Goal: Information Seeking & Learning: Learn about a topic

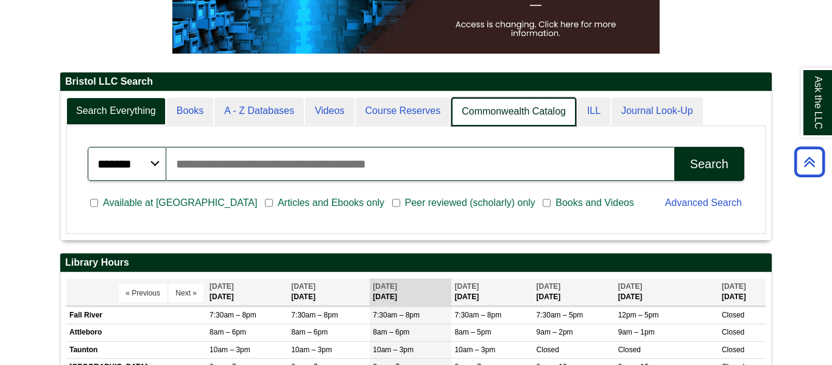
scroll to position [147, 712]
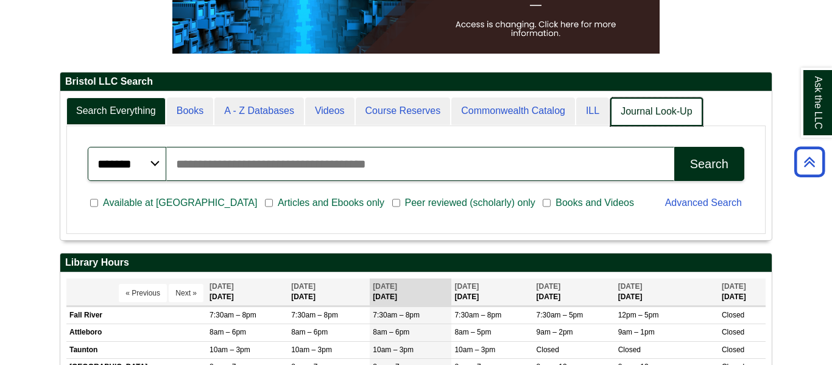
click at [639, 123] on link "Journal Look-Up" at bounding box center [656, 111] width 92 height 29
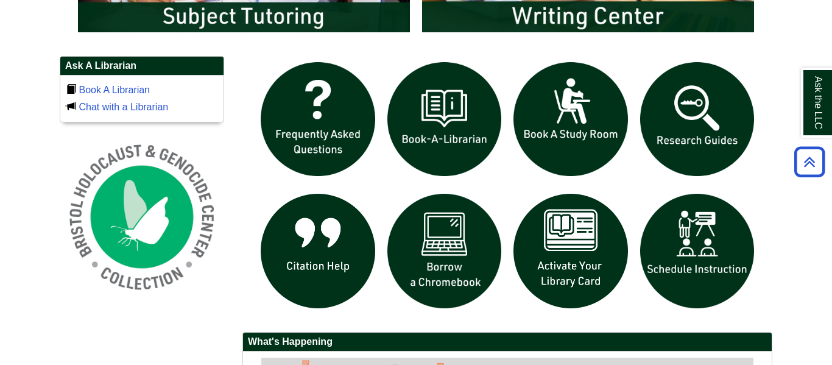
scroll to position [755, 0]
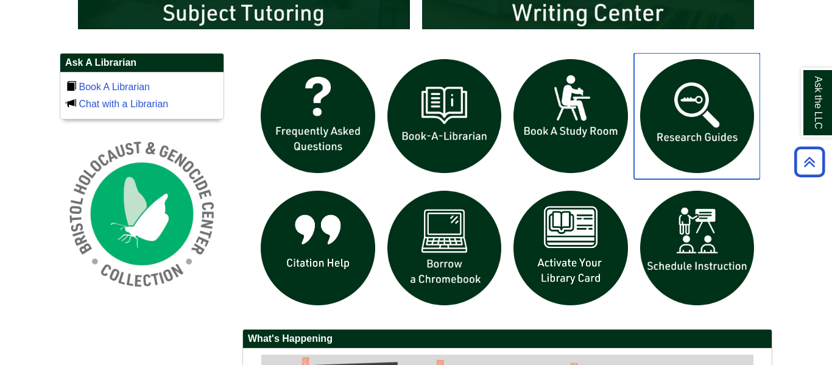
click at [702, 110] on img "slideshow" at bounding box center [697, 116] width 127 height 127
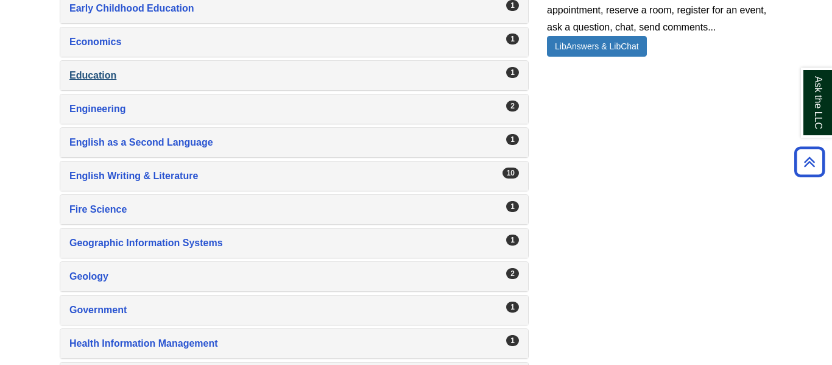
scroll to position [988, 0]
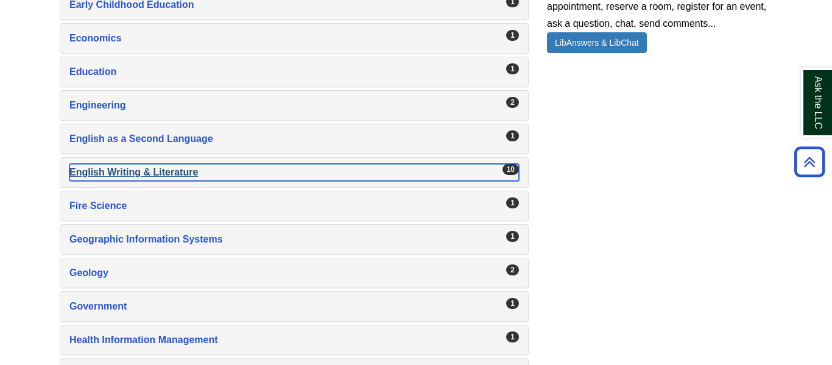
click at [162, 171] on div "English Writing & Literature , 10 guides" at bounding box center [294, 172] width 450 height 17
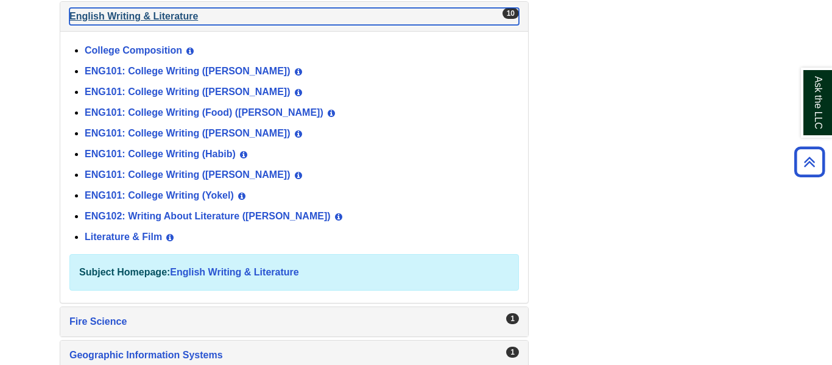
scroll to position [1145, 0]
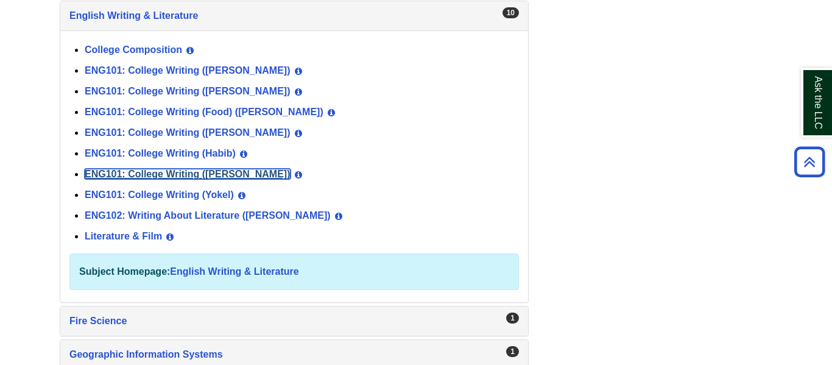
click at [203, 172] on link "ENG101: College Writing ([PERSON_NAME])" at bounding box center [188, 174] width 206 height 10
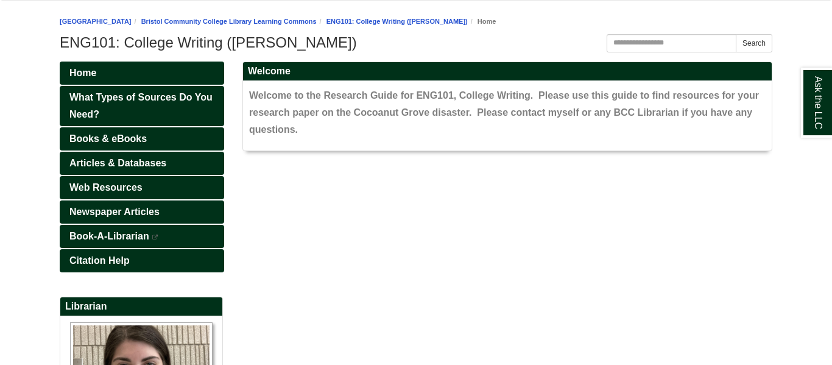
scroll to position [143, 0]
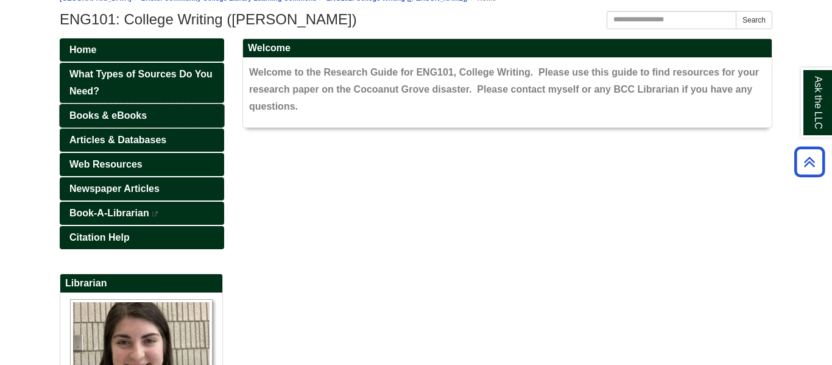
click at [193, 117] on link "Books & eBooks" at bounding box center [142, 115] width 164 height 23
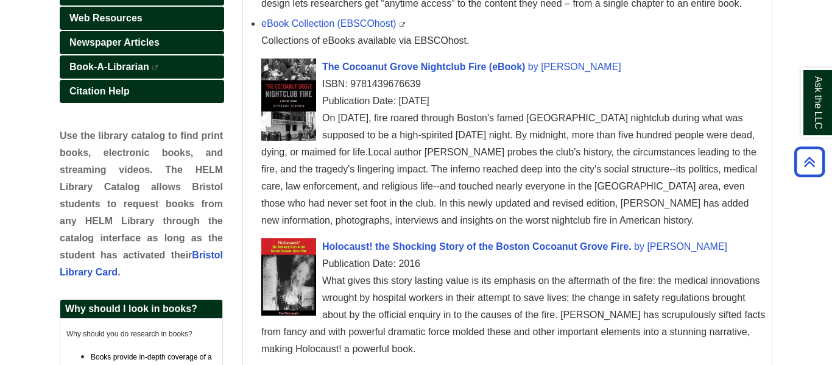
scroll to position [273, 0]
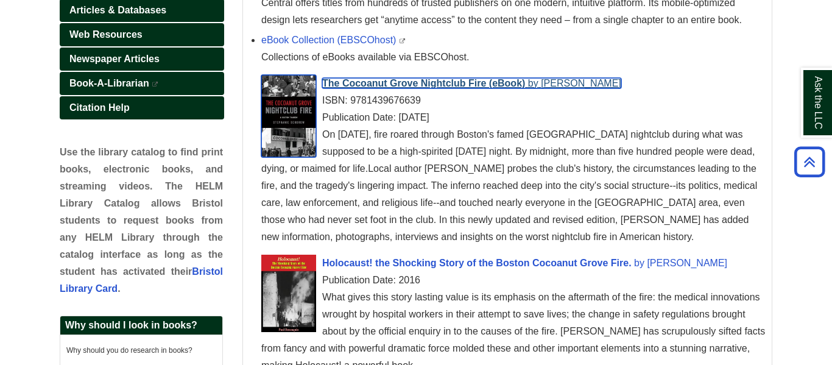
click at [452, 85] on span "The Cocoanut Grove Nightclub Fire (eBook)" at bounding box center [423, 83] width 203 height 10
